Goal: Task Accomplishment & Management: Manage account settings

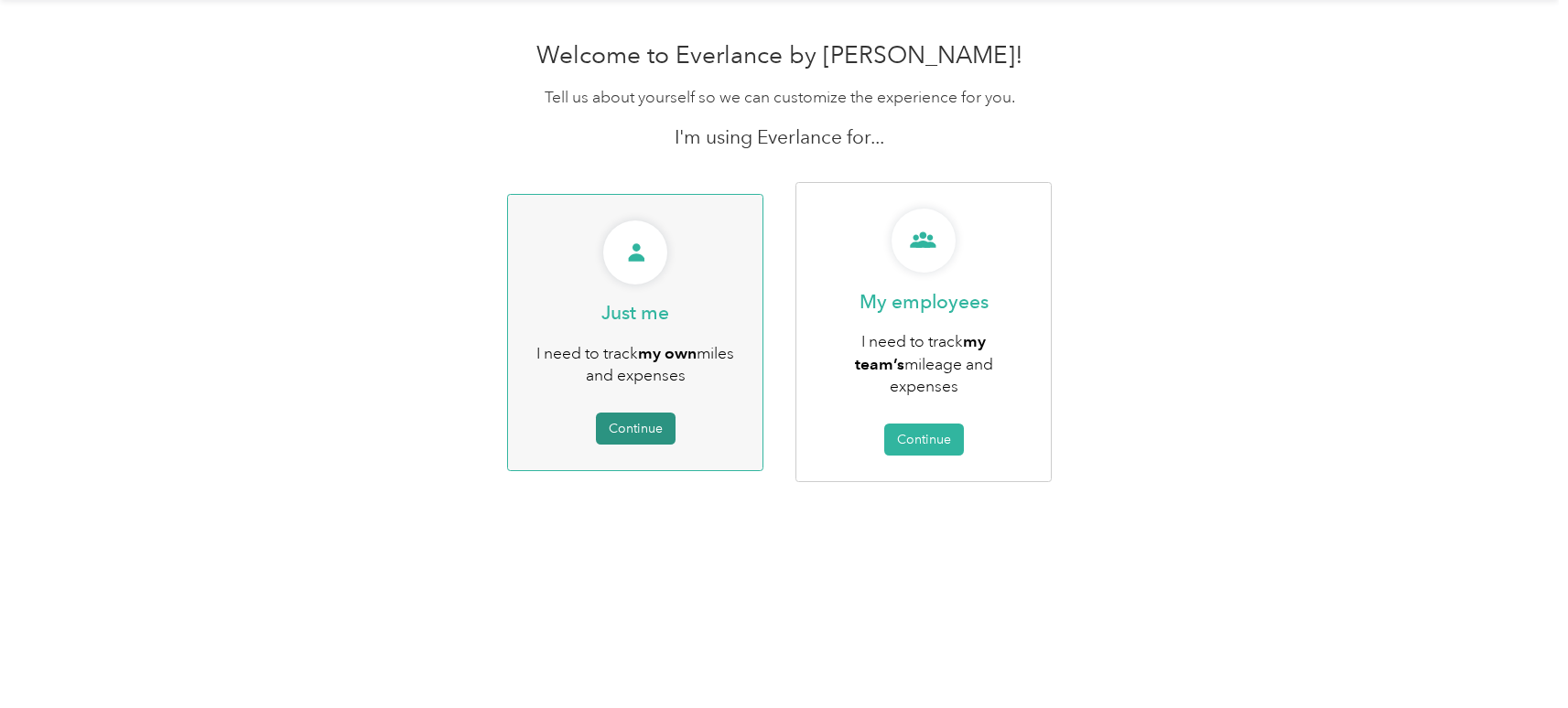
click at [639, 415] on button "Continue" at bounding box center [636, 429] width 79 height 32
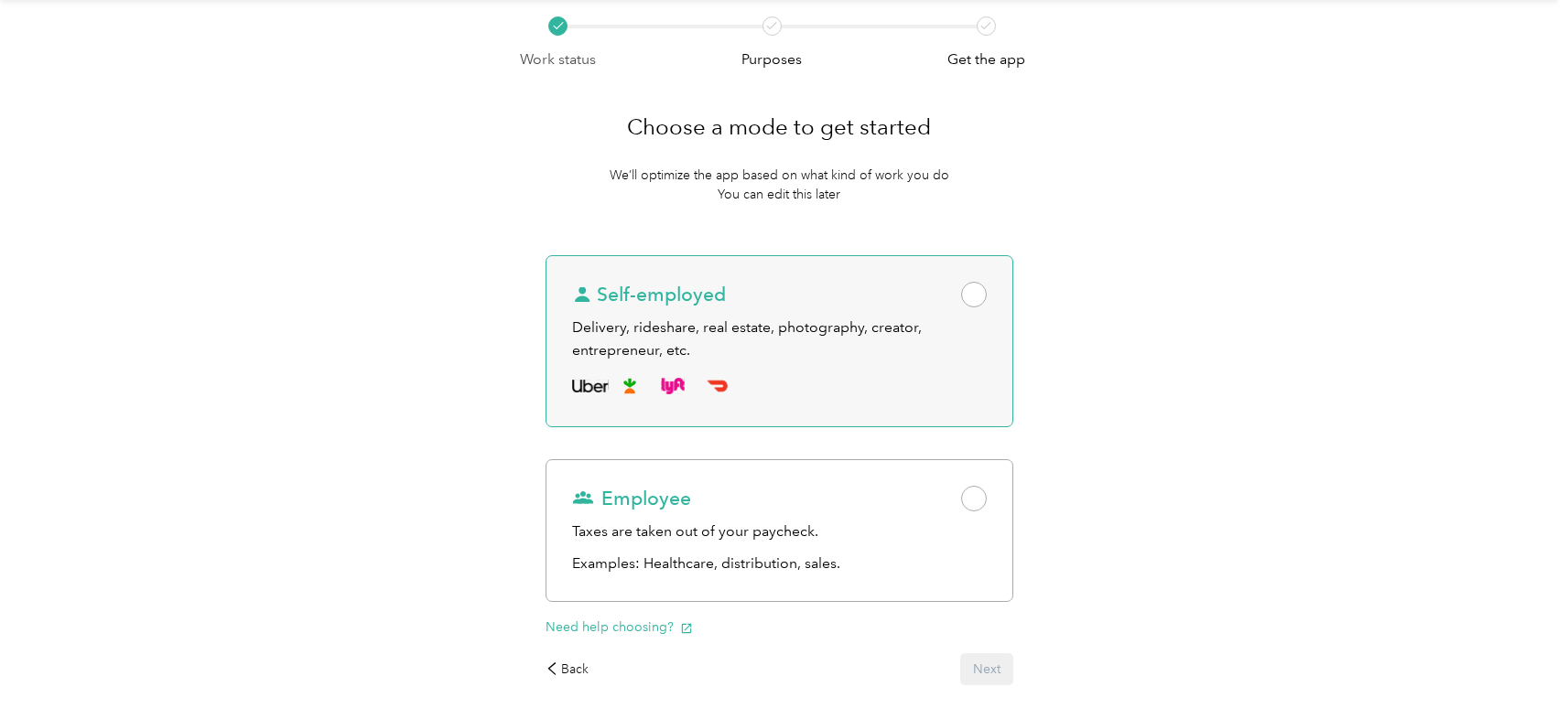
click at [974, 287] on span at bounding box center [974, 295] width 26 height 26
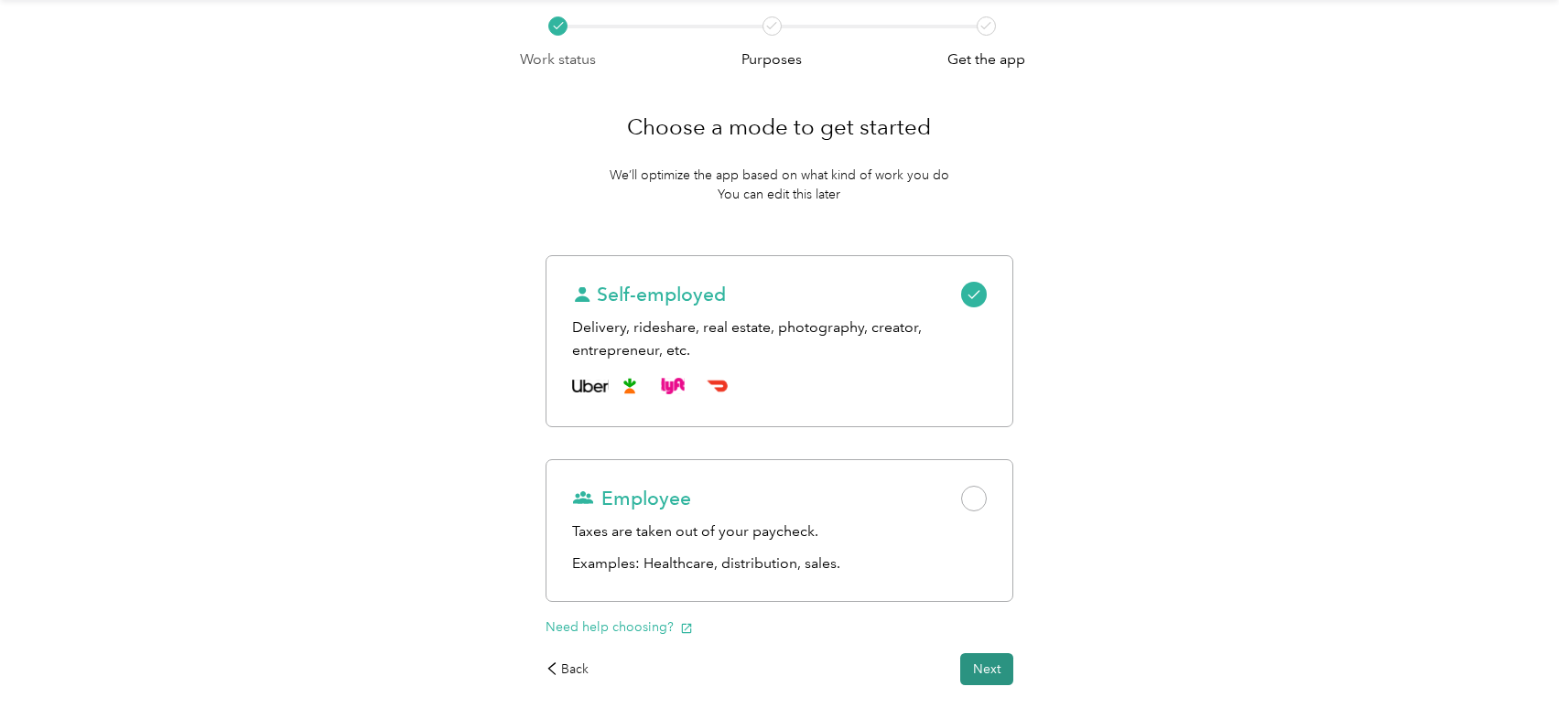
click at [985, 668] on button "Next" at bounding box center [986, 669] width 53 height 32
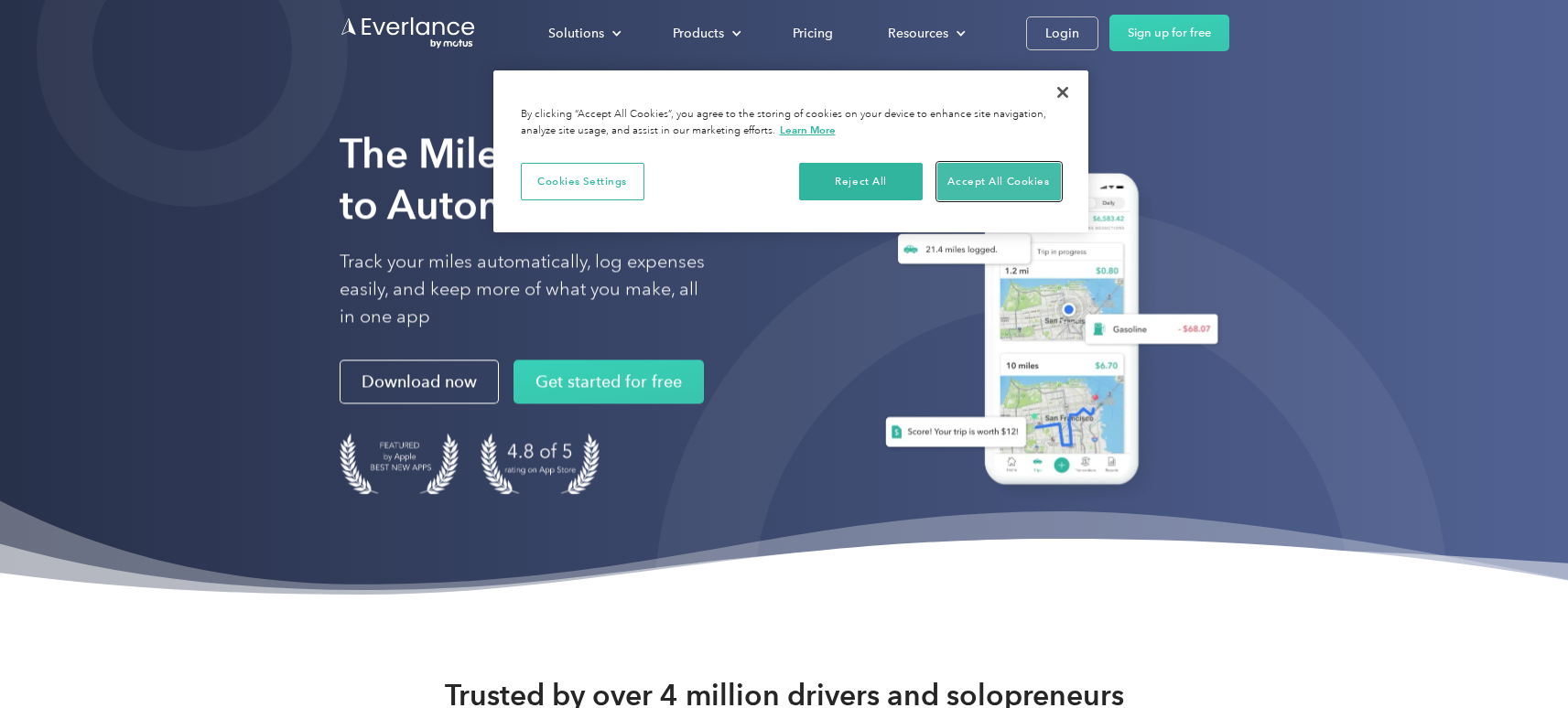
click at [981, 175] on button "Accept All Cookies" at bounding box center [999, 182] width 123 height 39
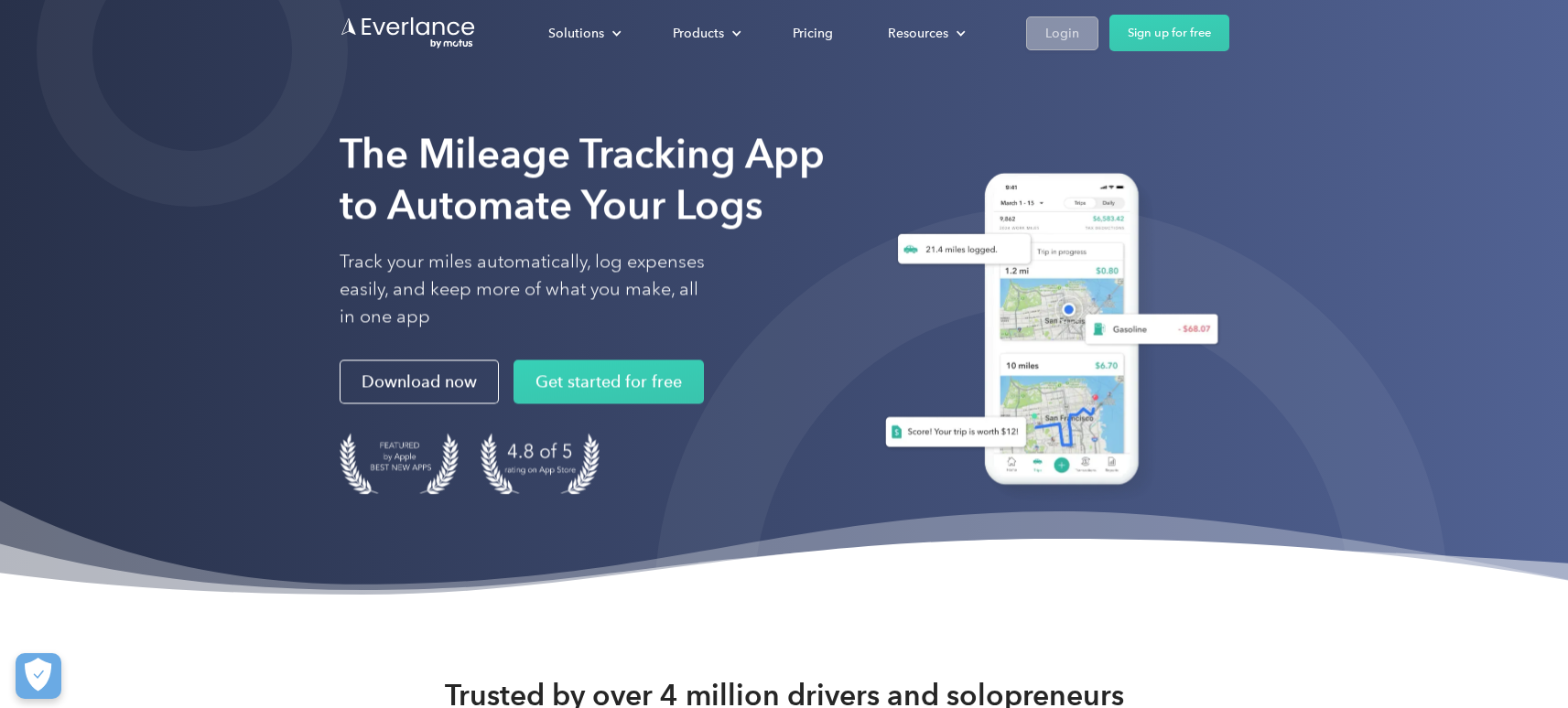
click at [1056, 31] on div "Login" at bounding box center [1062, 33] width 34 height 23
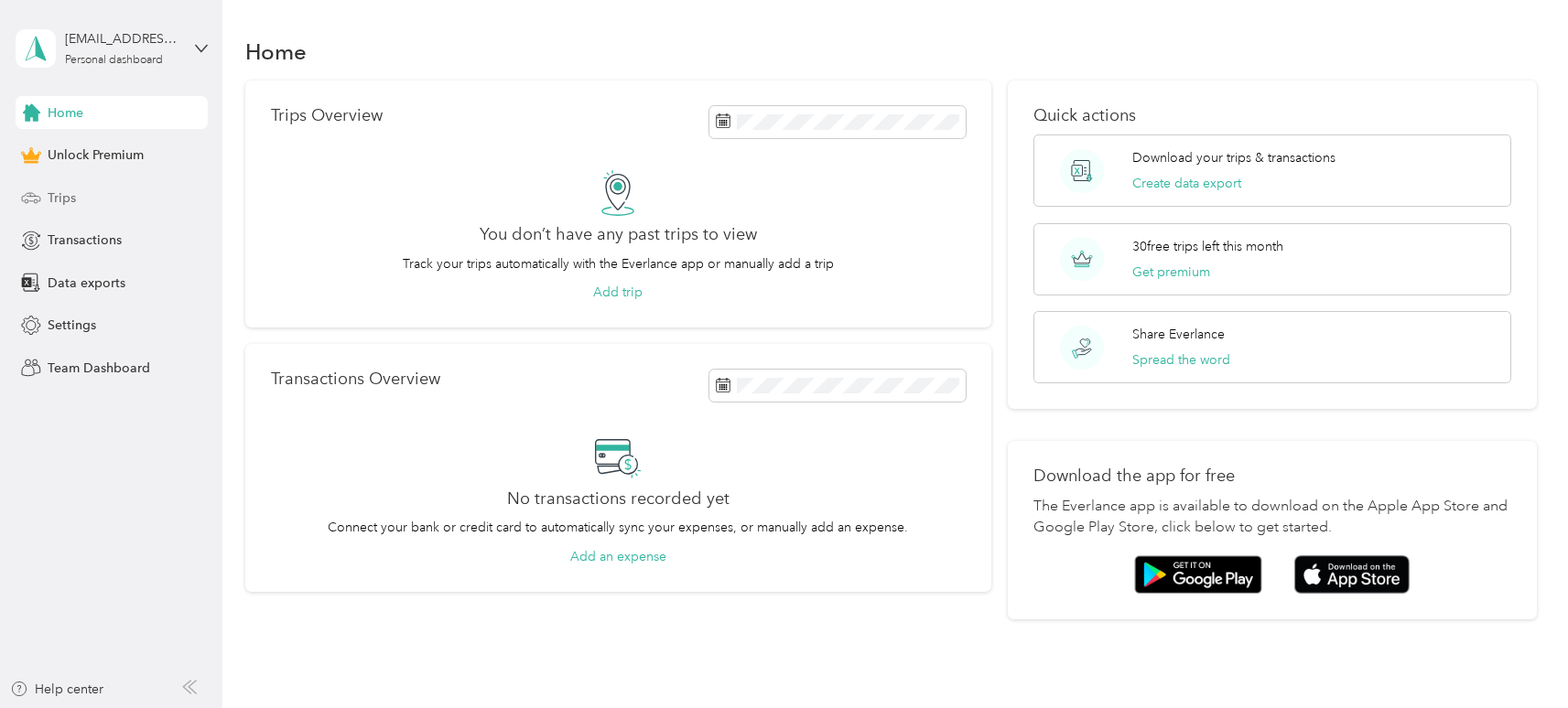
click at [72, 195] on span "Trips" at bounding box center [62, 198] width 29 height 19
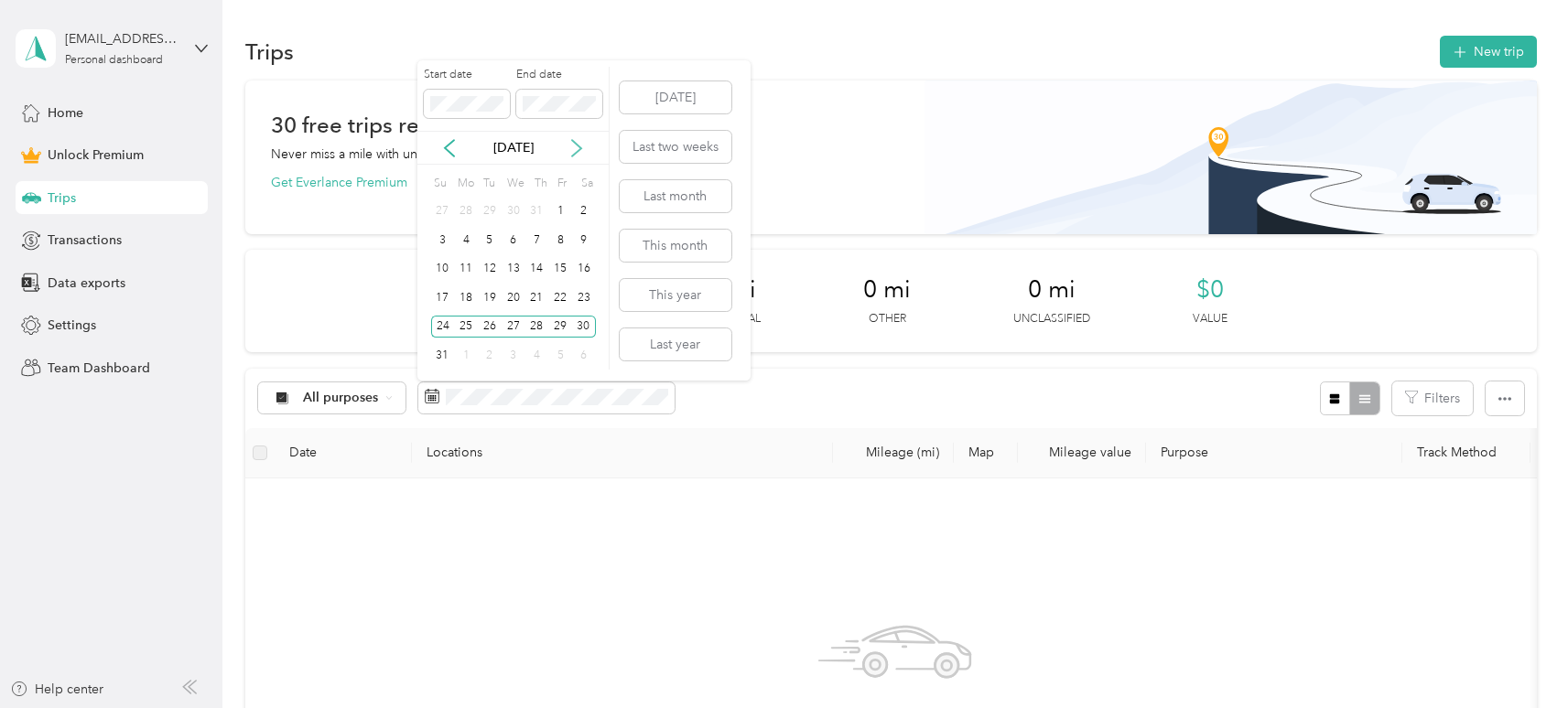
click at [578, 147] on icon at bounding box center [576, 148] width 18 height 18
click at [510, 211] on div "1" at bounding box center [513, 212] width 24 height 23
click at [700, 103] on button "[DATE]" at bounding box center [675, 97] width 111 height 32
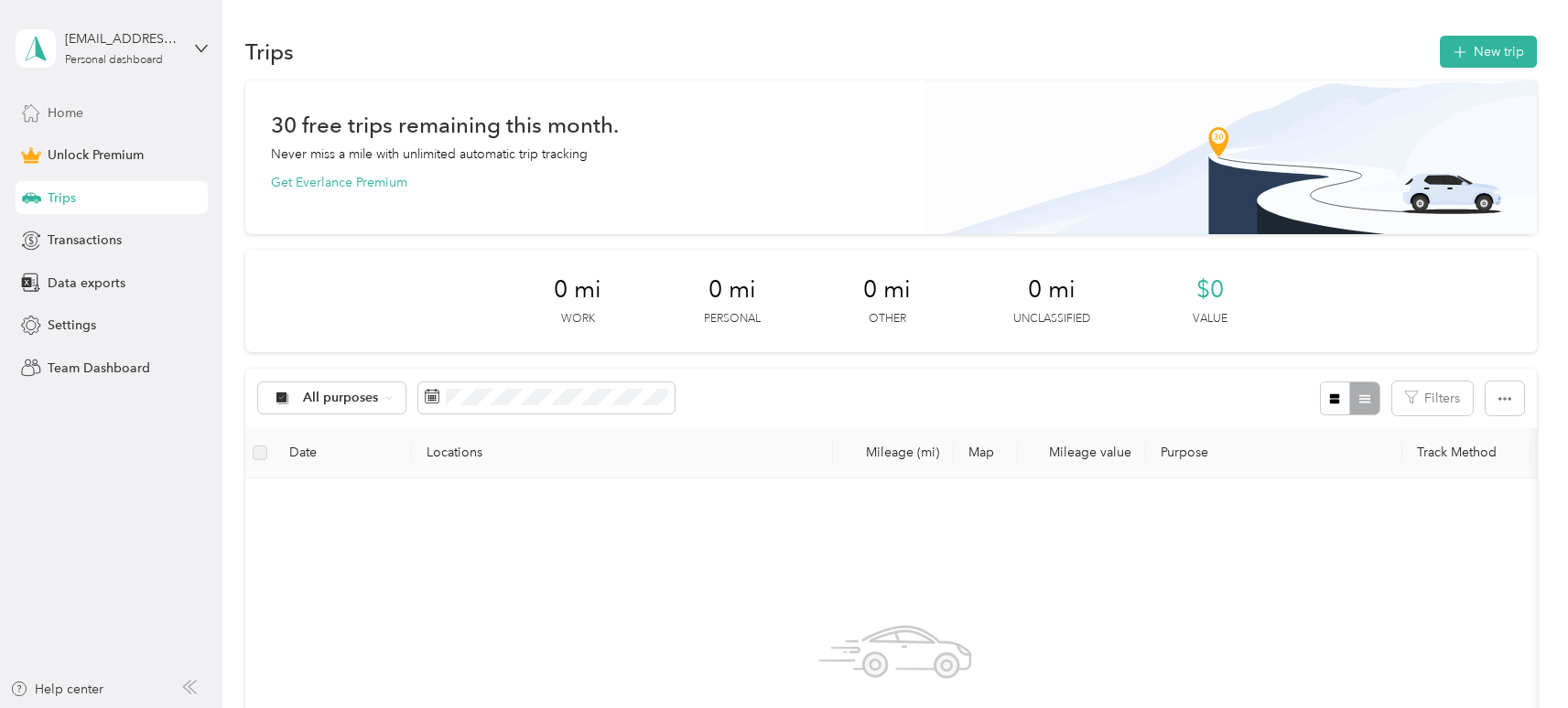
click at [74, 111] on span "Home" at bounding box center [66, 112] width 36 height 19
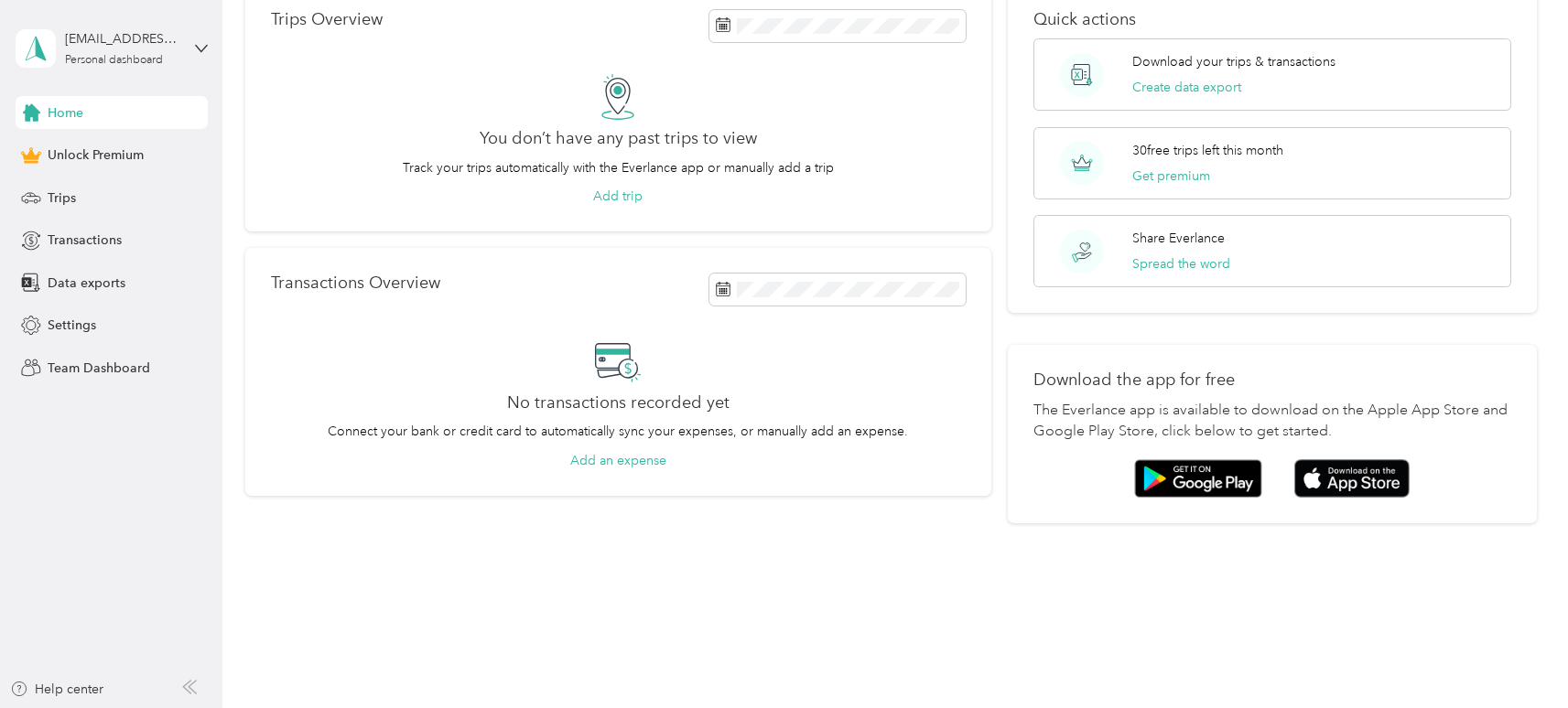
scroll to position [100, 0]
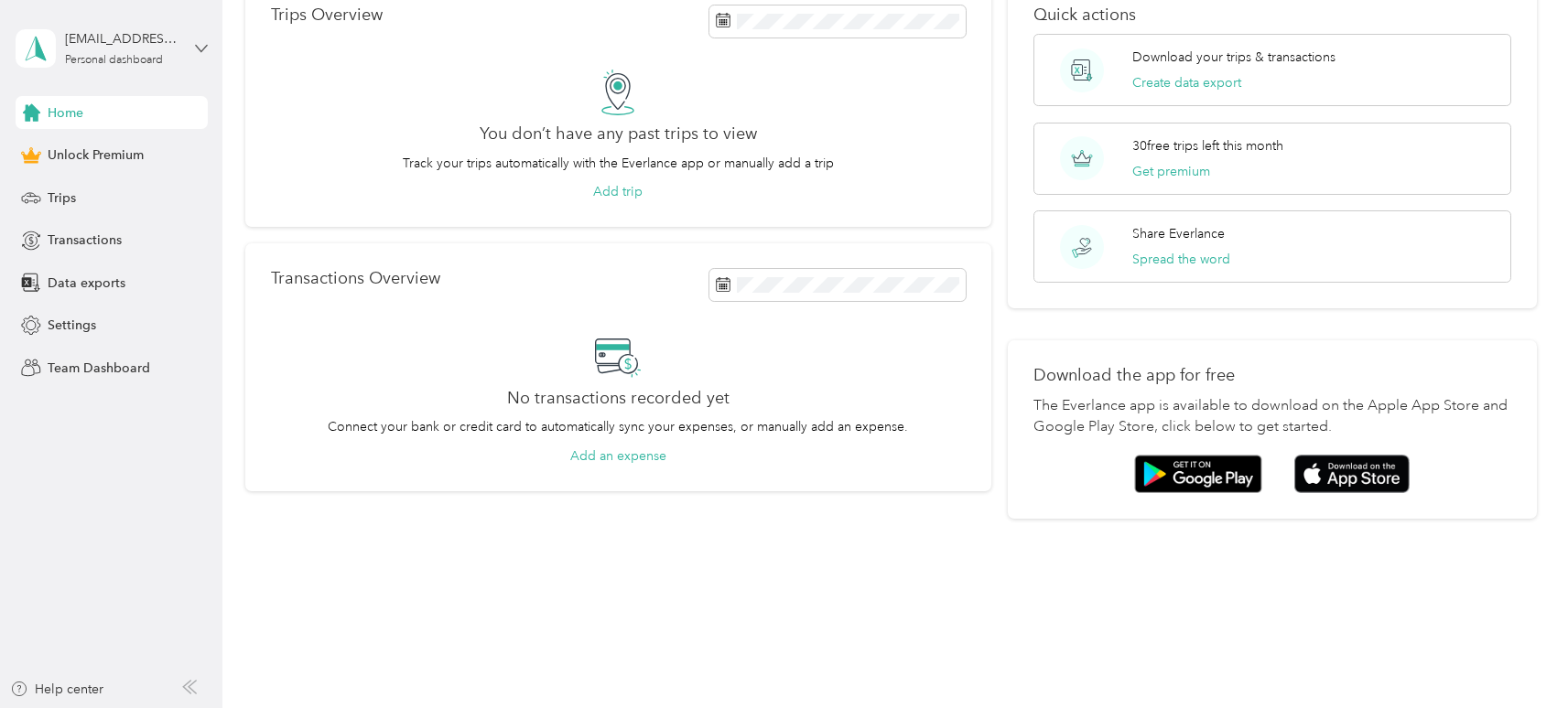
click at [204, 49] on icon at bounding box center [200, 48] width 11 height 6
click at [208, 100] on div "You’re signed in as [EMAIL_ADDRESS][DOMAIN_NAME] Log out" at bounding box center [209, 118] width 385 height 103
click at [65, 199] on span "Trips" at bounding box center [62, 198] width 29 height 19
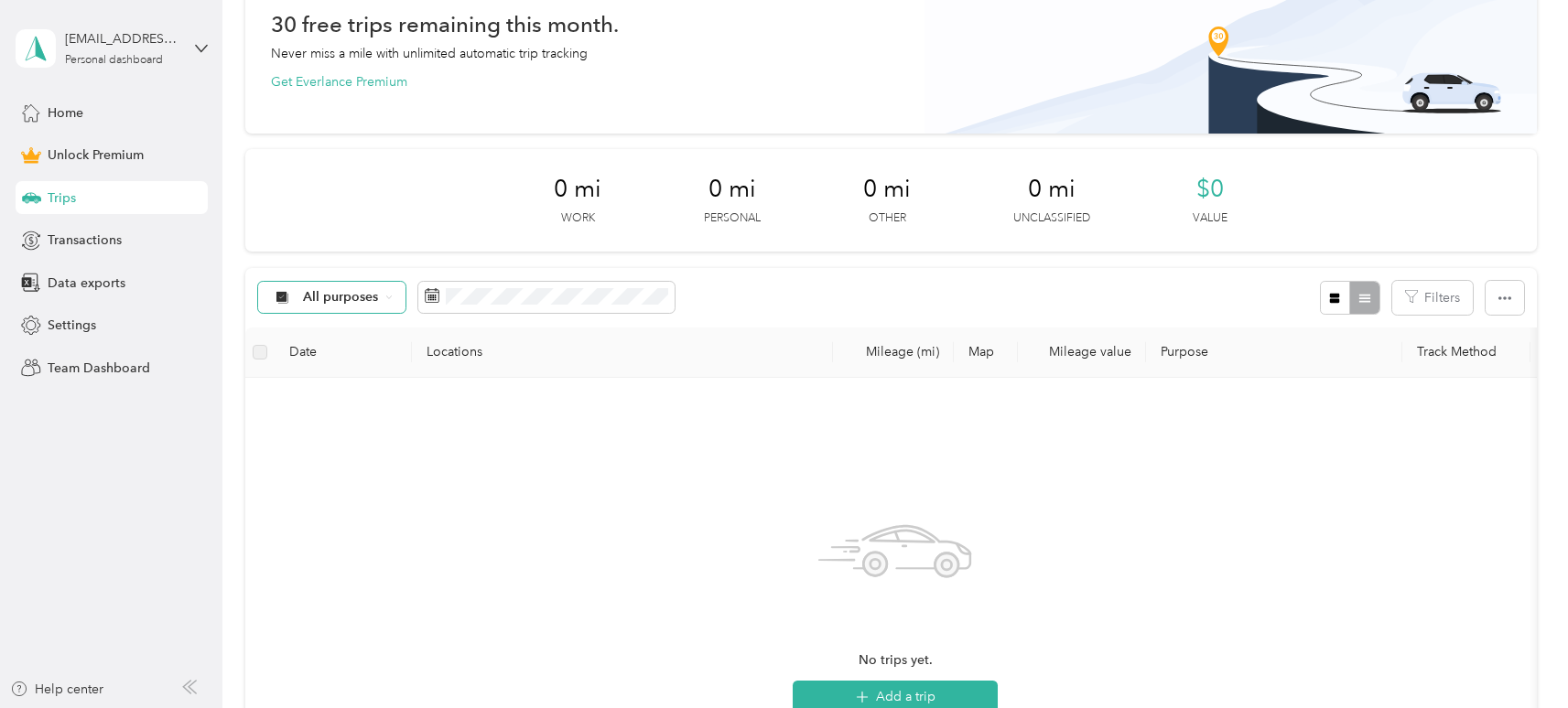
click at [380, 294] on div "All purposes" at bounding box center [332, 297] width 148 height 31
click at [349, 334] on li "All purposes" at bounding box center [331, 331] width 146 height 32
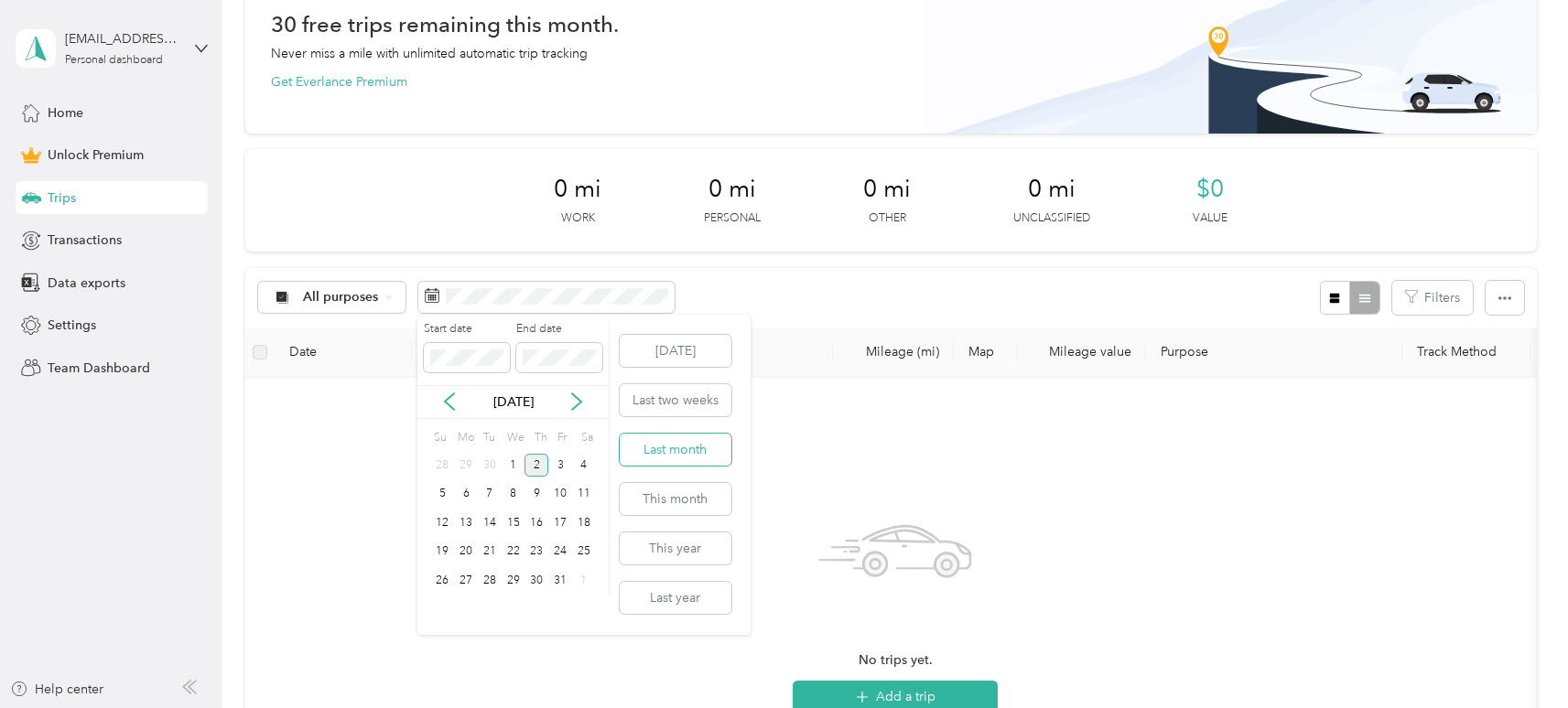
click at [639, 445] on button "Last month" at bounding box center [675, 450] width 111 height 32
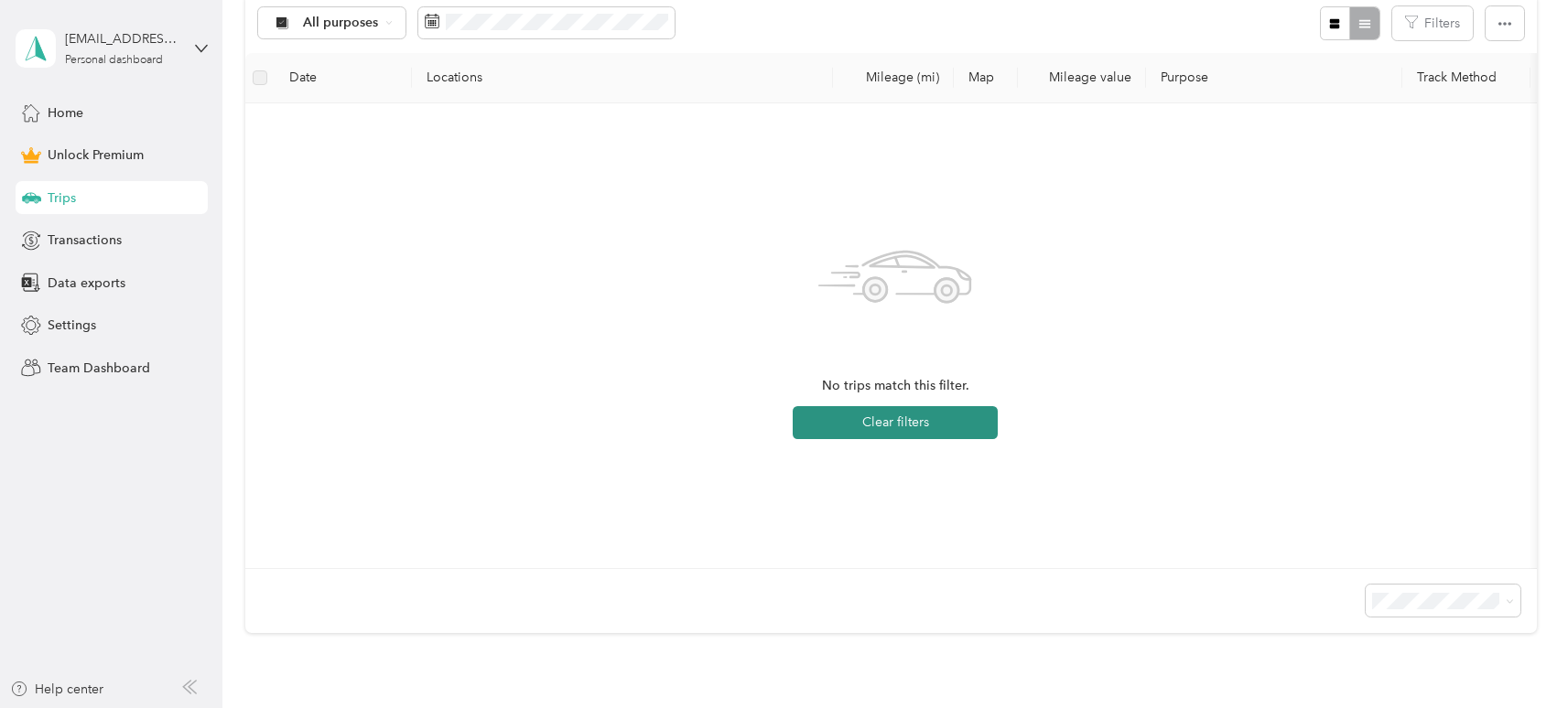
scroll to position [379, 0]
click at [895, 416] on button "Clear filters" at bounding box center [895, 418] width 205 height 33
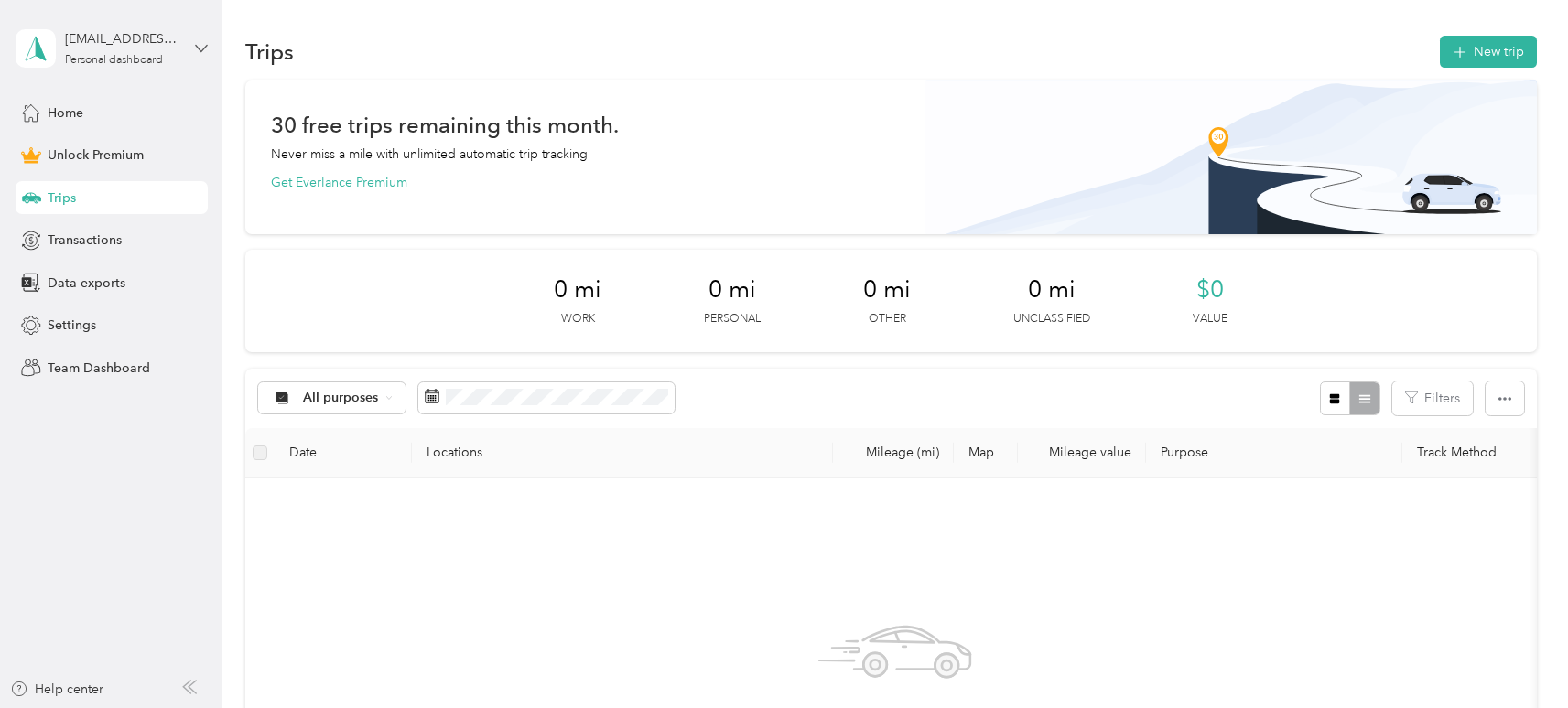
click at [196, 49] on icon at bounding box center [201, 48] width 13 height 13
click at [67, 153] on div "Log out" at bounding box center [209, 150] width 359 height 32
